Goal: Obtain resource: Download file/media

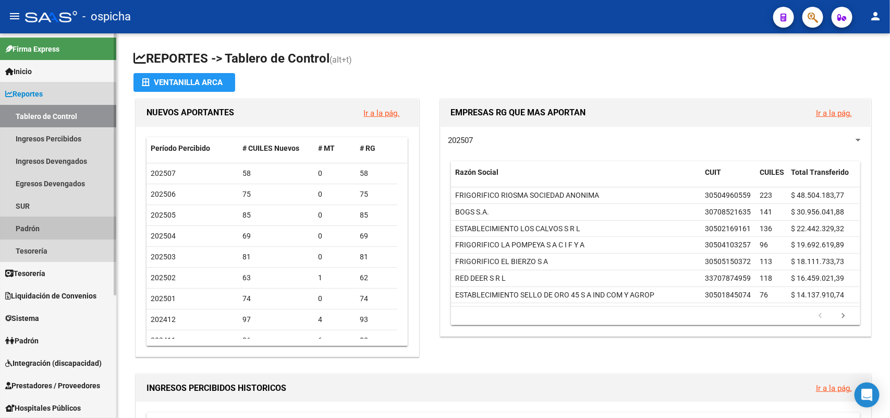
click at [38, 224] on link "Padrón" at bounding box center [58, 228] width 116 height 22
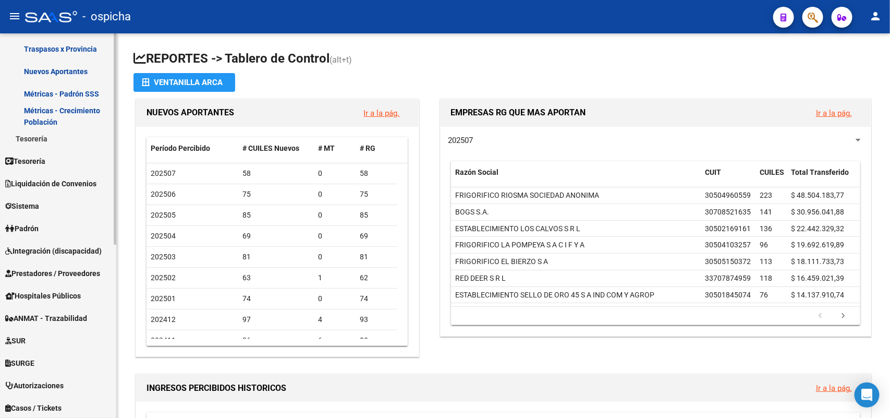
scroll to position [314, 0]
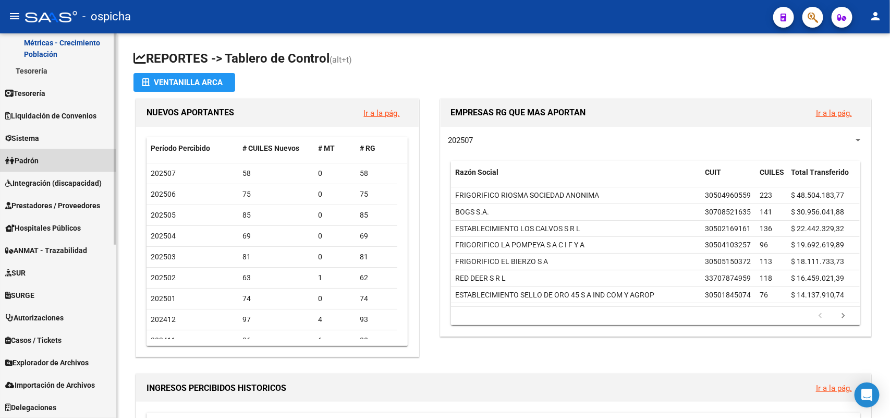
click at [27, 159] on span "Padrón" at bounding box center [21, 160] width 33 height 11
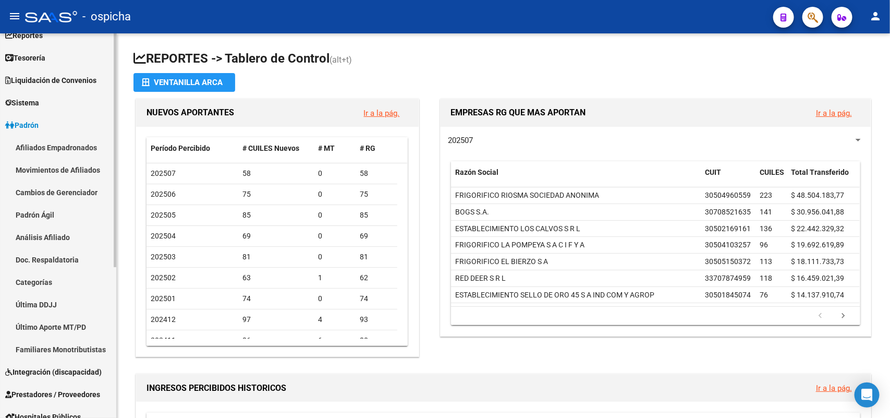
scroll to position [51, 0]
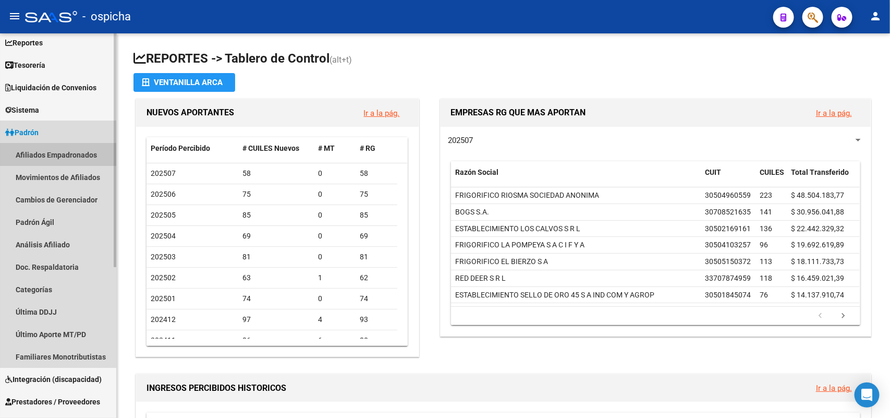
click at [76, 157] on link "Afiliados Empadronados" at bounding box center [58, 154] width 116 height 22
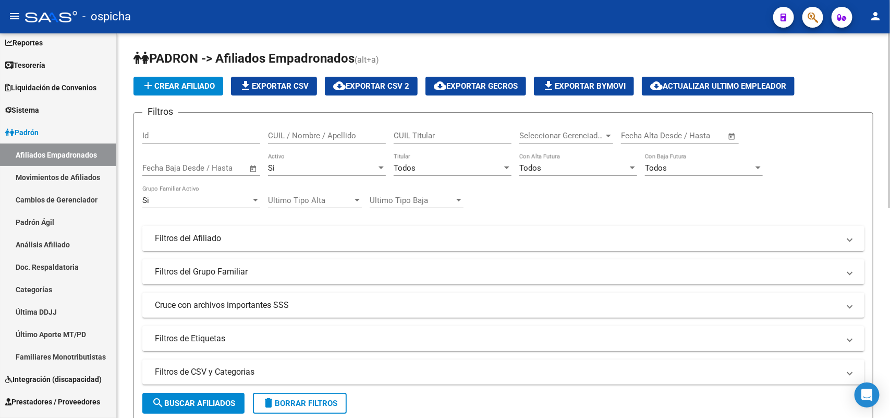
click at [207, 233] on mat-panel-title "Filtros del Afiliado" at bounding box center [497, 238] width 685 height 11
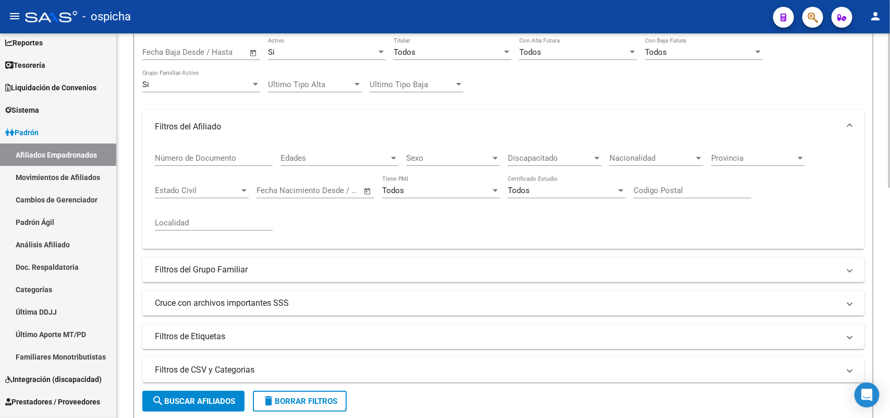
scroll to position [130, 0]
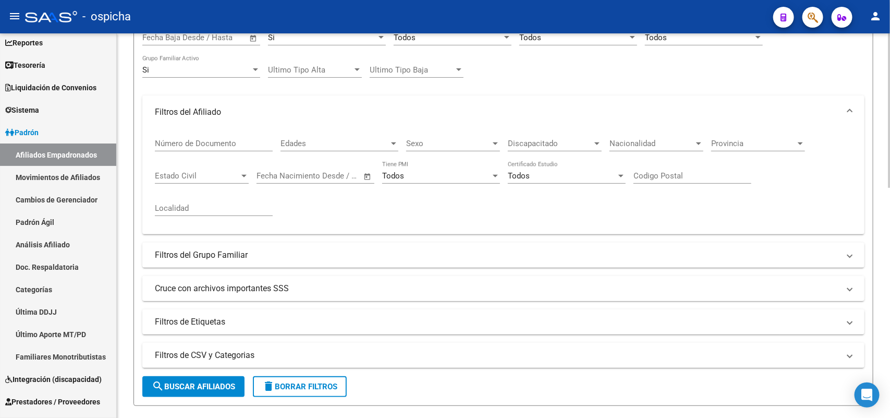
click at [232, 287] on mat-panel-title "Cruce con archivos importantes SSS" at bounding box center [497, 288] width 685 height 11
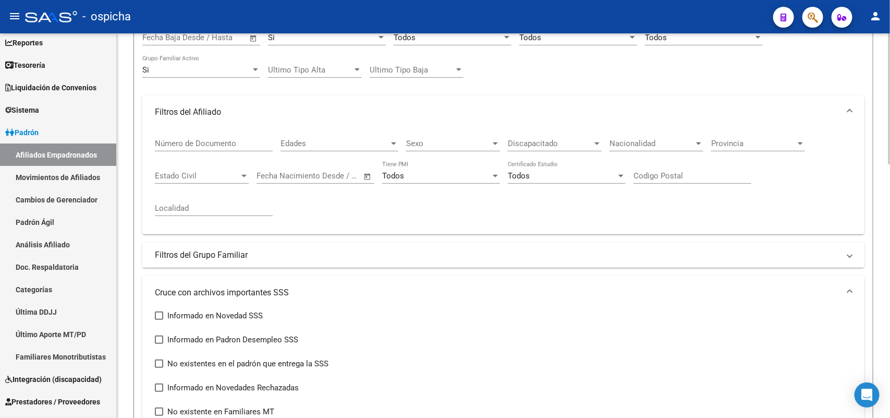
click at [183, 252] on mat-panel-title "Filtros del Grupo Familiar" at bounding box center [497, 254] width 685 height 11
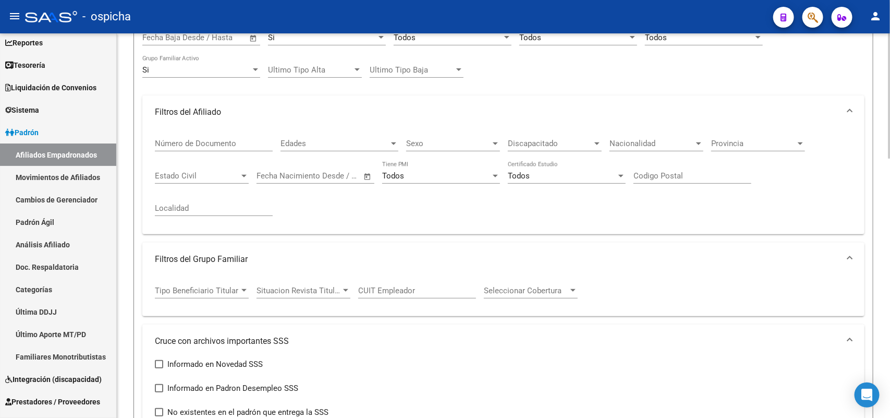
click at [382, 286] on input "CUIT Empleador" at bounding box center [417, 290] width 118 height 9
paste input "71-108331"
click at [359, 288] on input "71-108331" at bounding box center [417, 290] width 118 height 9
click at [411, 287] on input "30-71108331" at bounding box center [417, 290] width 118 height 9
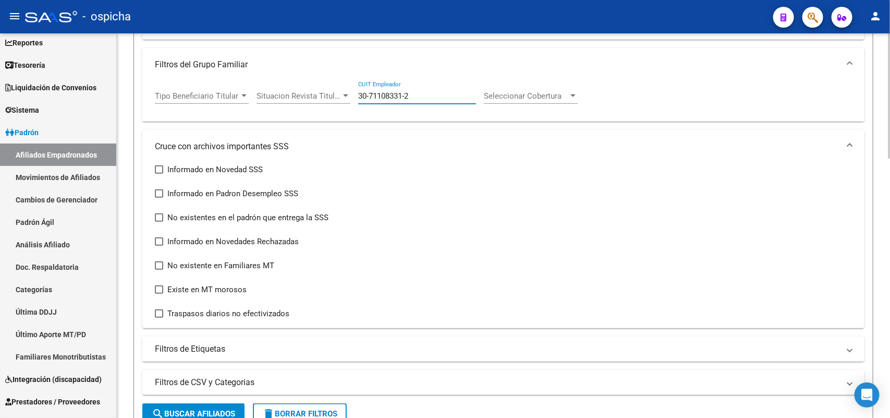
scroll to position [391, 0]
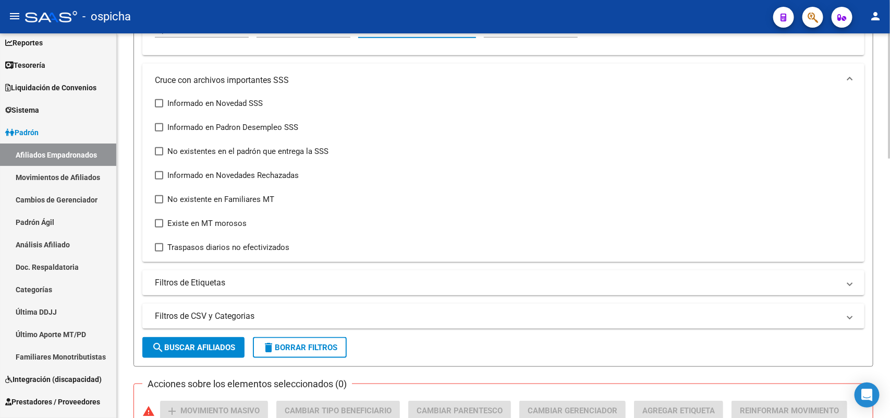
type input "30-71108331-2"
click at [191, 356] on form "Filtros Id CUIL / Nombre / Apellido CUIL Titular Seleccionar Gerenciador Selecc…" at bounding box center [503, 44] width 740 height 646
click at [197, 348] on span "search Buscar Afiliados" at bounding box center [193, 347] width 83 height 9
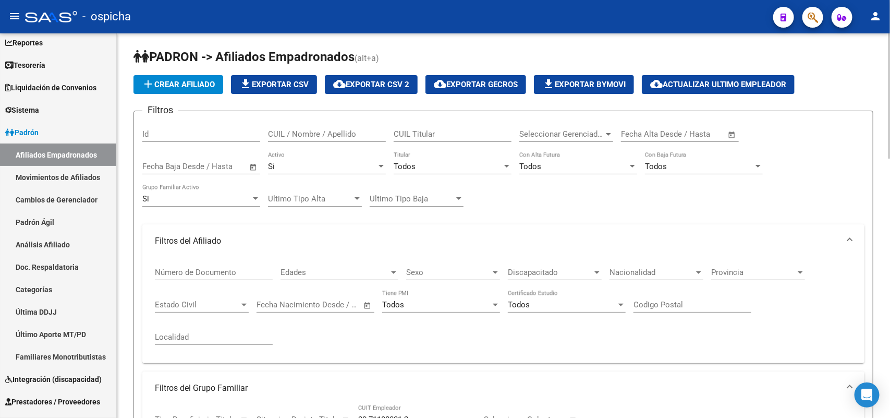
scroll to position [0, 0]
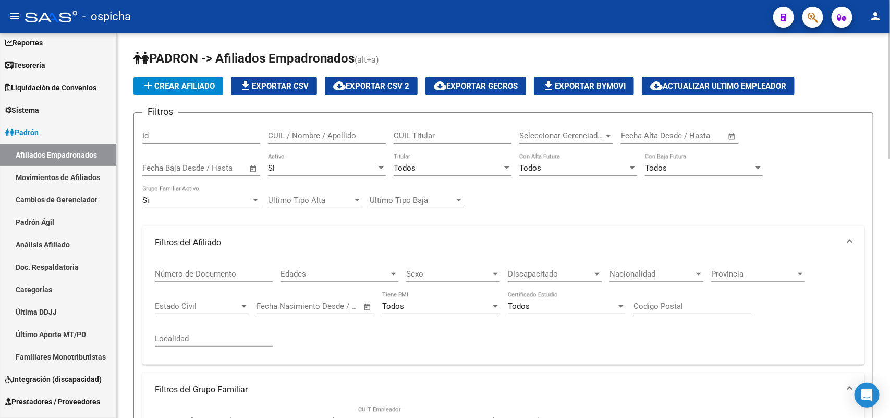
click at [308, 89] on span "file_download Exportar CSV" at bounding box center [273, 85] width 69 height 9
click at [298, 136] on input "CUIL / Nombre / Apellido" at bounding box center [327, 135] width 118 height 9
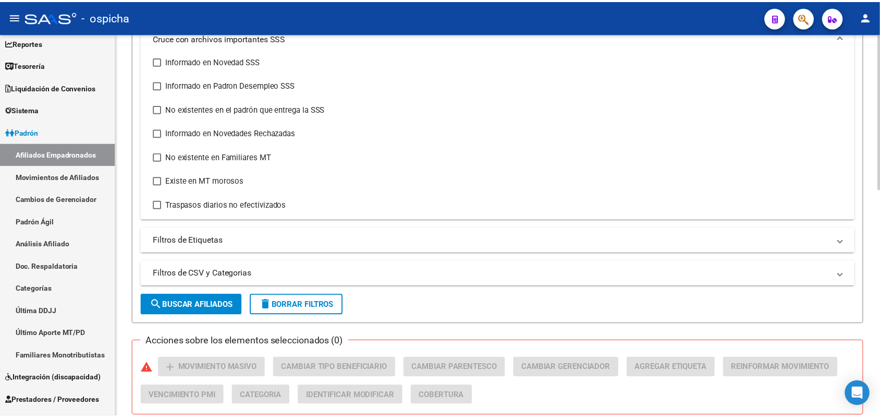
scroll to position [559, 0]
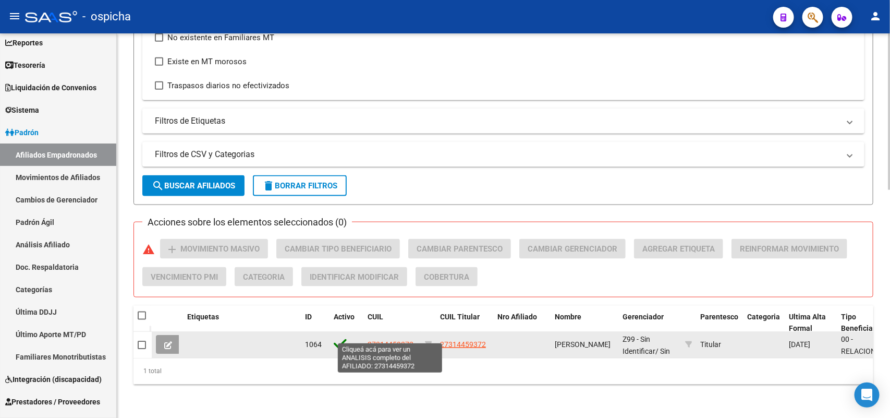
type input "27314459372"
click at [388, 340] on span "27314459372" at bounding box center [391, 344] width 46 height 8
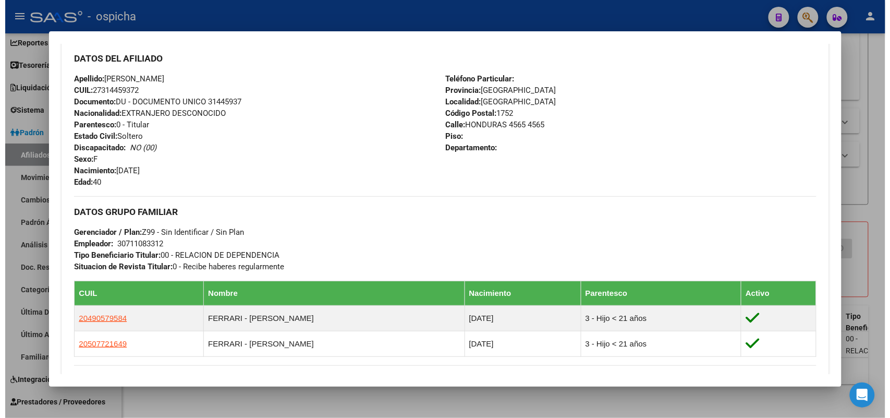
scroll to position [521, 0]
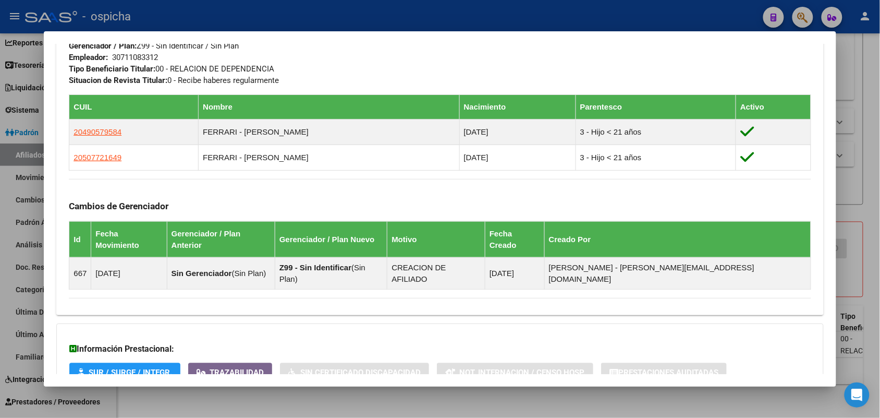
click at [854, 162] on div at bounding box center [440, 209] width 880 height 418
